Goal: Obtain resource: Obtain resource

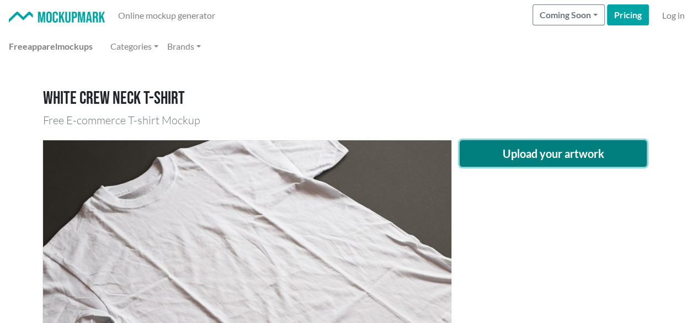
click at [524, 147] on button "Upload your artwork" at bounding box center [554, 153] width 188 height 26
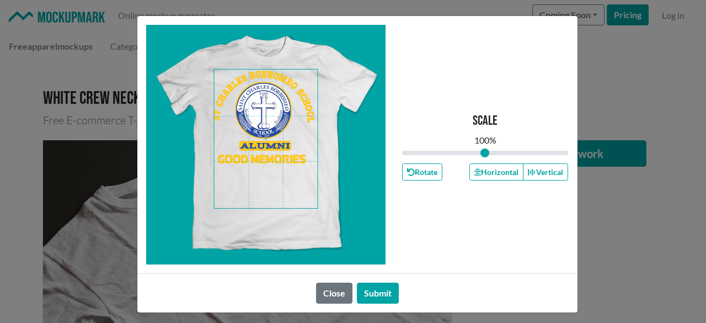
click at [257, 154] on span at bounding box center [266, 139] width 104 height 139
click at [482, 166] on button "Horizontal" at bounding box center [497, 171] width 54 height 17
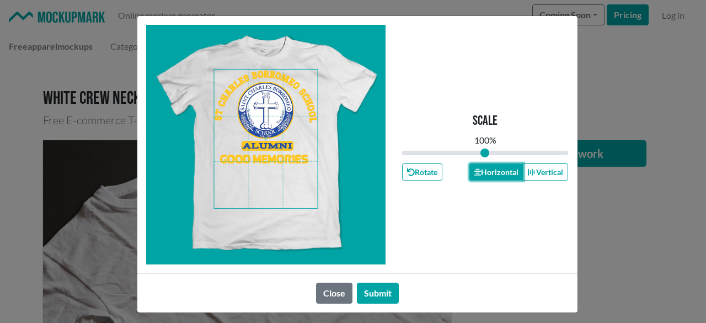
click at [482, 166] on button "Horizontal" at bounding box center [497, 171] width 54 height 17
click at [481, 166] on button "Horizontal" at bounding box center [497, 171] width 54 height 17
click at [366, 288] on button "Submit" at bounding box center [378, 293] width 42 height 21
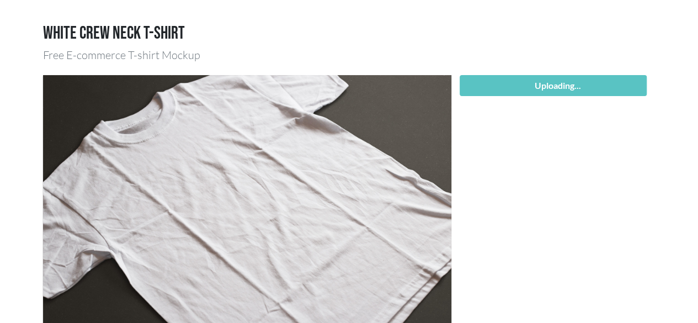
scroll to position [166, 0]
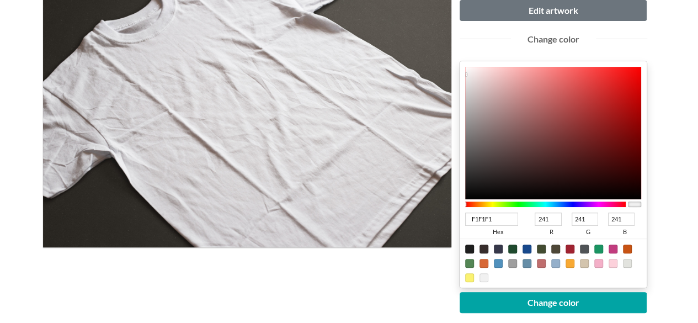
click at [562, 200] on div at bounding box center [545, 204] width 161 height 10
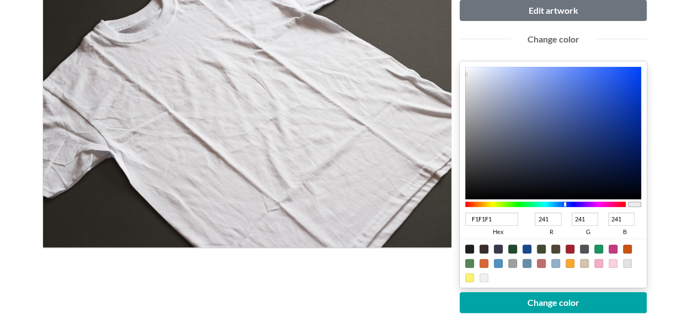
click at [565, 203] on div at bounding box center [545, 204] width 161 height 6
type input "4D72D7"
type input "77"
type input "114"
type input "215"
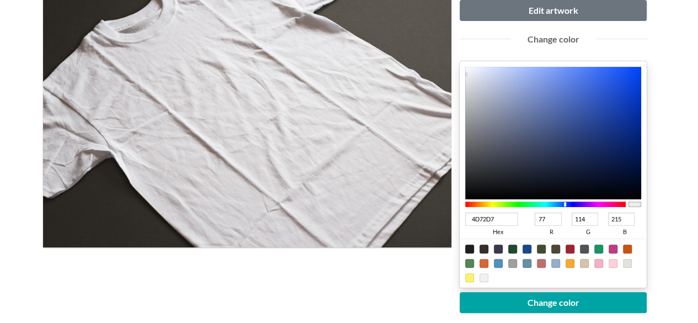
type input "4E74DA"
type input "78"
type input "116"
type input "218"
click at [578, 86] on div at bounding box center [553, 133] width 177 height 132
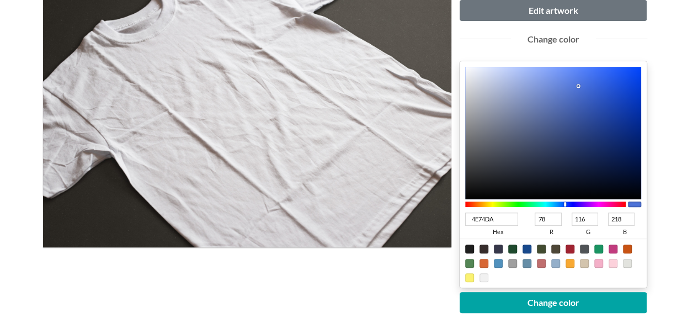
type input "6D8DE4"
type input "109"
type input "141"
type input "228"
click at [557, 80] on div at bounding box center [553, 133] width 177 height 132
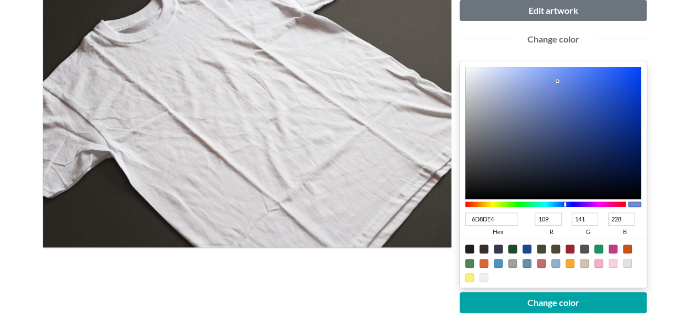
type input "5D86F4"
type input "93"
type input "134"
type input "244"
click at [574, 72] on div at bounding box center [553, 133] width 177 height 132
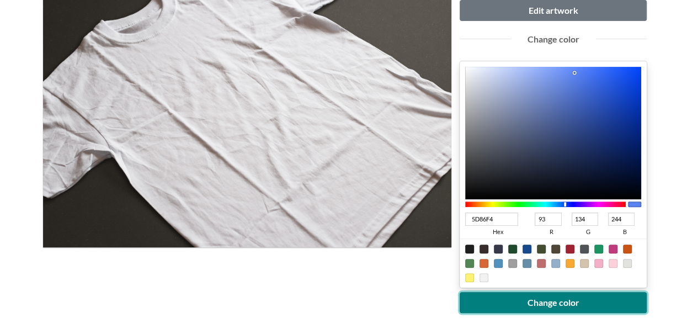
click at [572, 301] on button "Change color" at bounding box center [554, 302] width 188 height 21
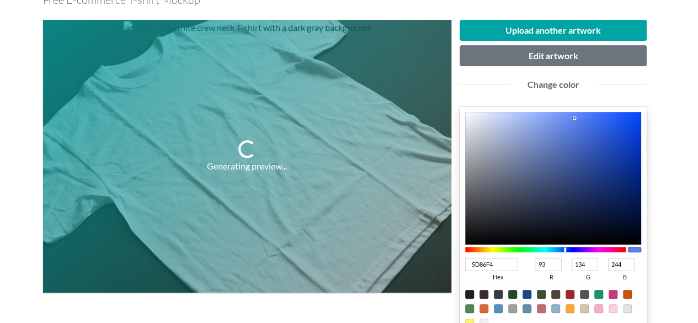
scroll to position [110, 0]
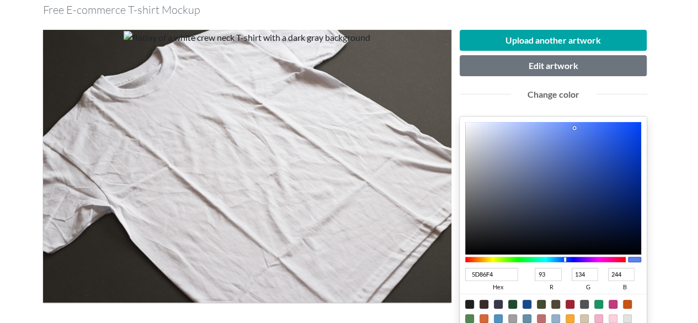
type input "3A6FFC"
type input "58"
type input "111"
type input "252"
click at [600, 123] on div at bounding box center [553, 188] width 177 height 132
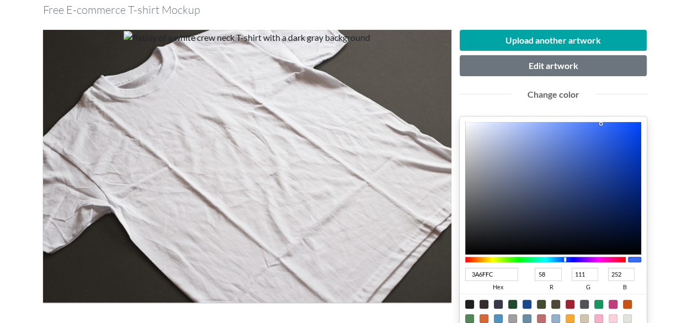
type input "0C47E4"
type input "12"
type input "71"
type input "228"
type input "073FD3"
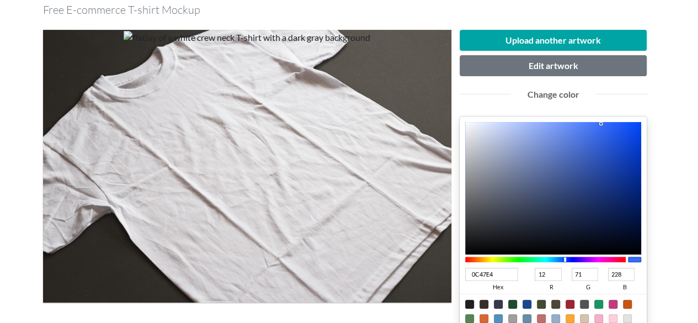
type input "7"
type input "63"
type input "211"
type input "033ACA"
type input "3"
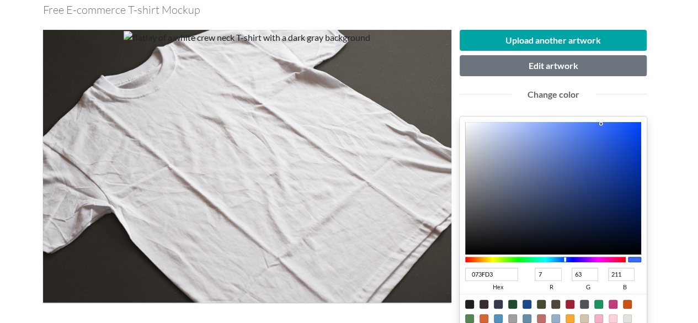
type input "58"
type input "202"
type input "[DATE]"
type input "1"
type input "53"
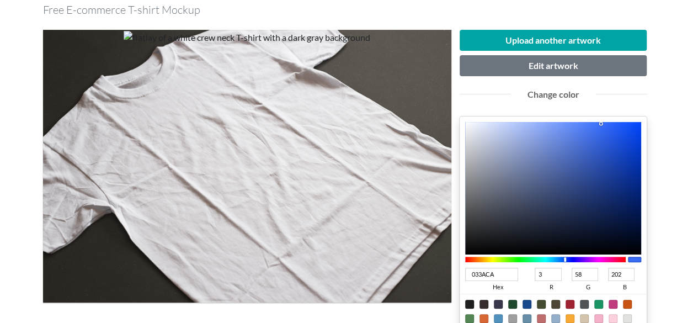
type input "188"
type input "0131AC"
type input "49"
type input "172"
type input "012D9E"
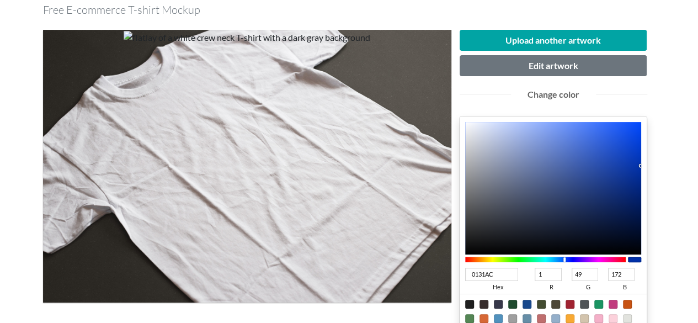
type input "45"
type input "158"
type input "00278B"
type input "0"
type input "39"
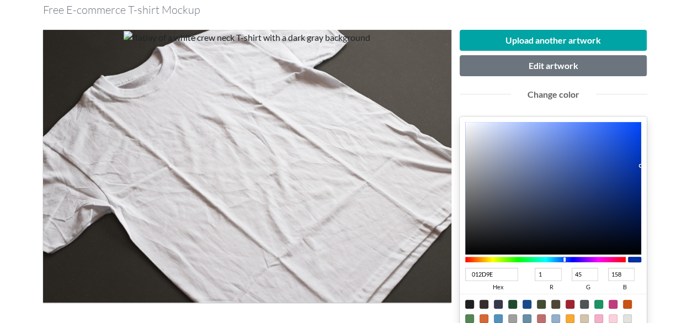
type input "139"
type input "00237E"
type input "35"
type input "126"
type input "00227A"
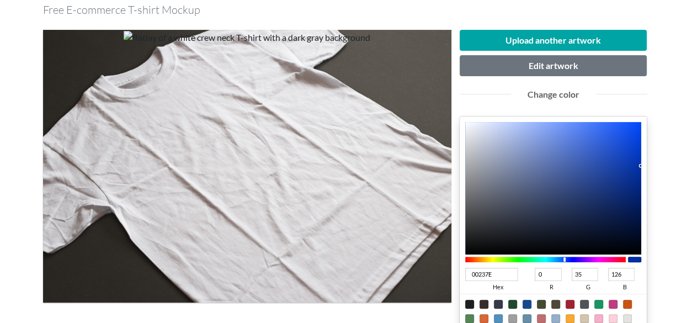
type input "34"
type input "122"
type input "001A5D"
type input "26"
type input "93"
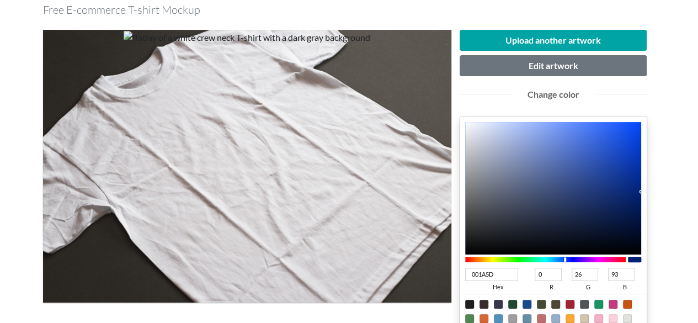
type input "001959"
type input "25"
type input "89"
type input "00195A"
type input "90"
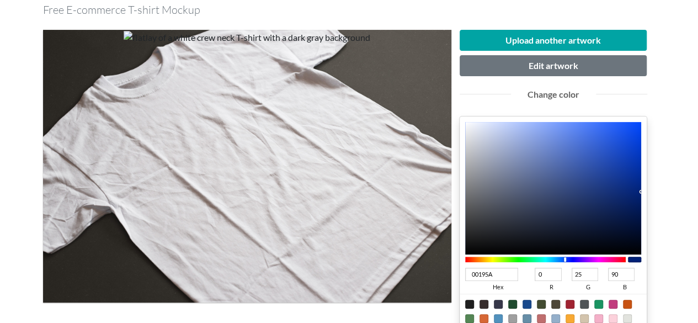
type input "001A5C"
type input "26"
type input "92"
type input "001B5F"
type input "27"
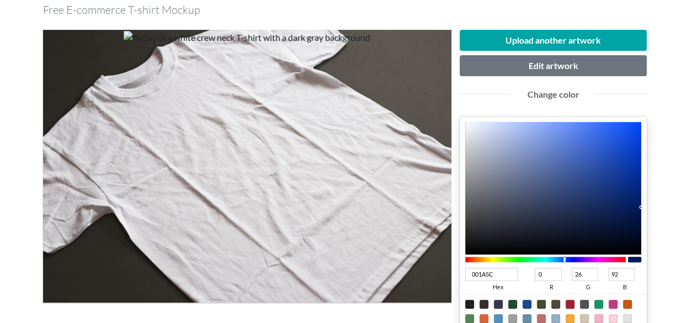
type input "95"
type input "001E69"
type input "30"
type input "105"
type input "001F6E"
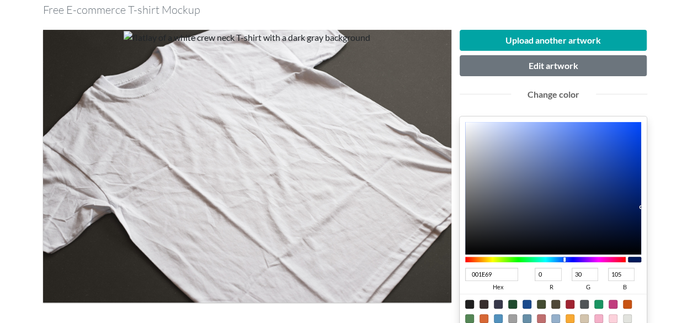
type input "31"
type input "110"
type input "001F6F"
type input "111"
drag, startPoint x: 632, startPoint y: 135, endPoint x: 655, endPoint y: 193, distance: 61.5
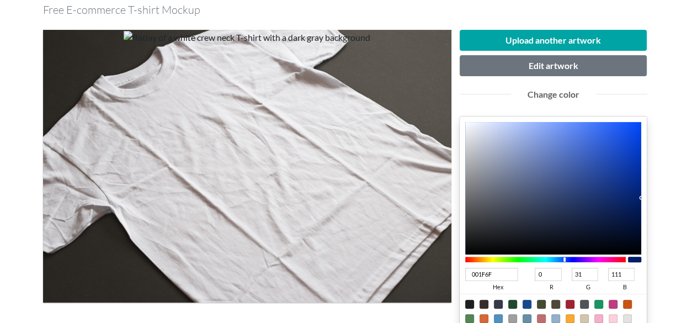
click at [648, 196] on div "Upload another artwork Edit artwork Change color 001F6F hex 0 r 31 g 111 b 100 …" at bounding box center [553, 252] width 204 height 444
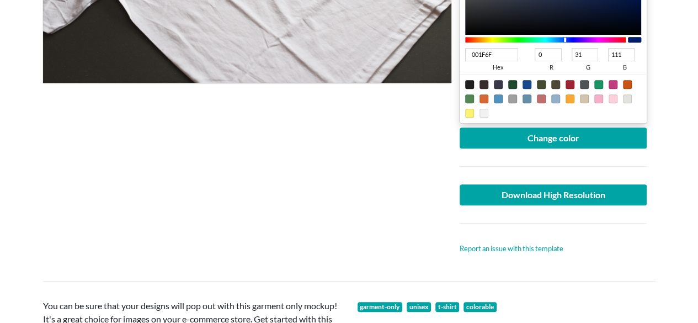
scroll to position [331, 0]
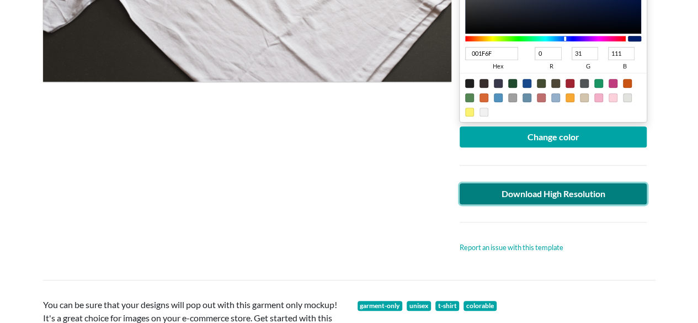
click at [590, 188] on link "Download High Resolution" at bounding box center [554, 193] width 188 height 21
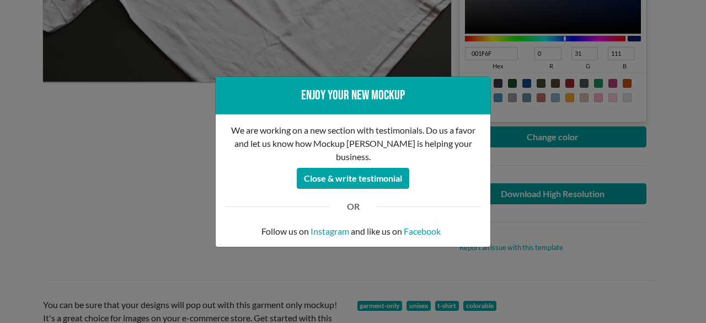
click at [561, 133] on div "Enjoy your new mockup We are working on a new section with testimonials. Do us …" at bounding box center [353, 161] width 706 height 323
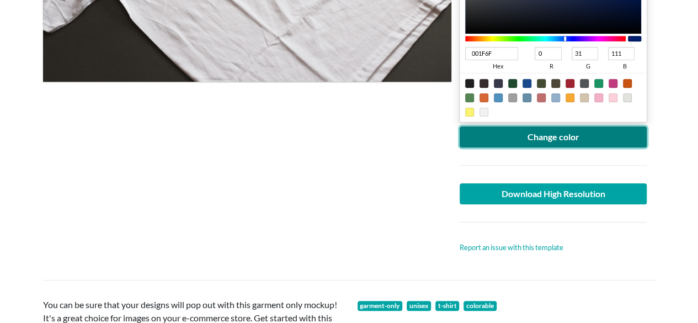
click at [561, 132] on button "Change color" at bounding box center [554, 136] width 188 height 21
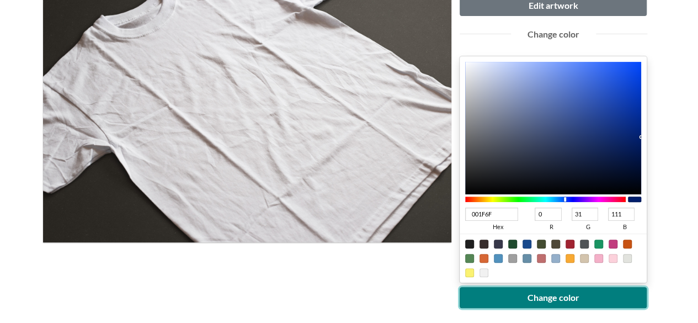
scroll to position [110, 0]
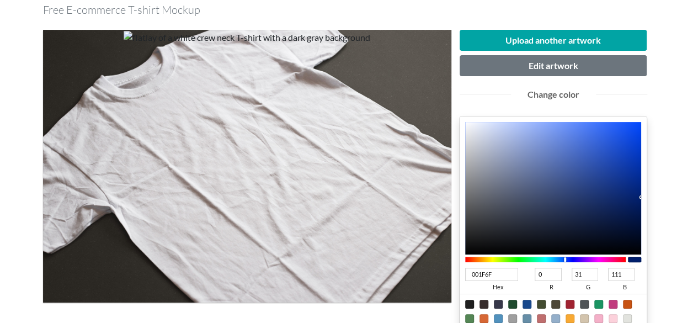
type input "234EBB"
type input "35"
type input "78"
type input "187"
type input "244EBA"
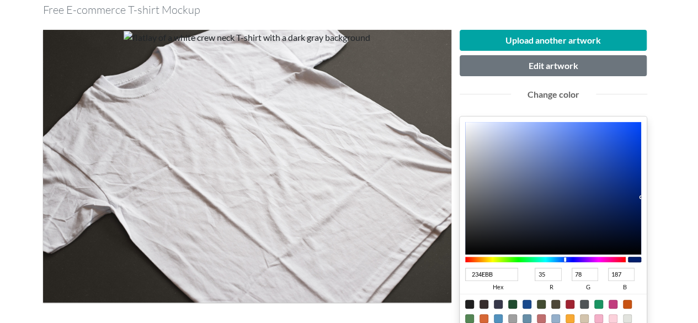
type input "36"
type input "186"
type input "254FBA"
type input "37"
type input "79"
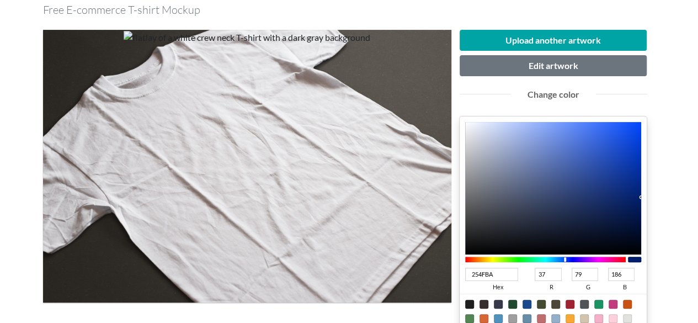
type input "294CA5"
type input "41"
type input "76"
type input "165"
type input "2C4EA3"
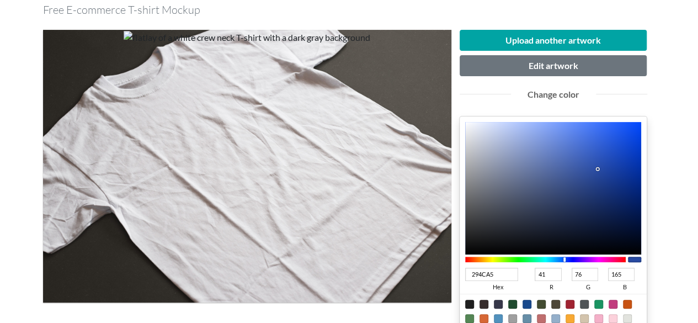
type input "44"
type input "78"
type input "163"
type input "2D4FA3"
type input "45"
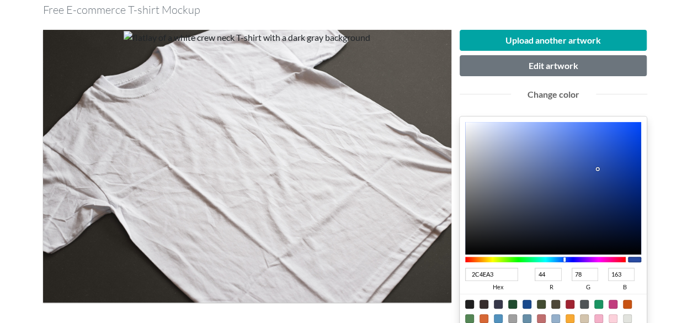
type input "79"
type input "2F50A1"
type input "47"
type input "80"
type input "161"
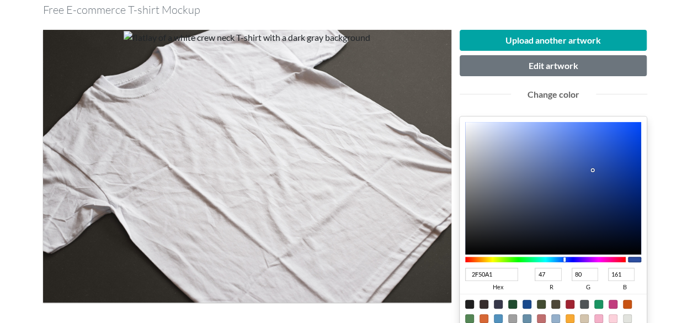
type input "2F4E9C"
type input "78"
type input "156"
drag, startPoint x: 608, startPoint y: 157, endPoint x: 588, endPoint y: 173, distance: 25.5
click at [588, 173] on div at bounding box center [553, 188] width 177 height 132
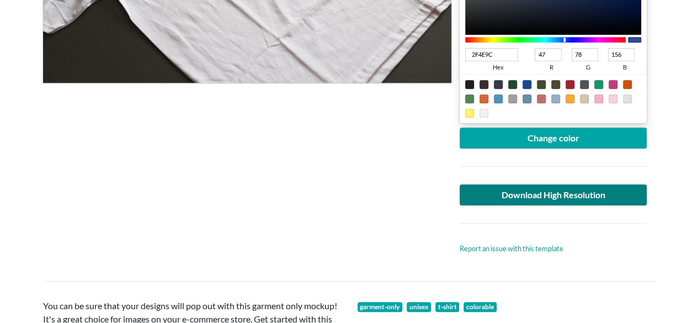
scroll to position [331, 0]
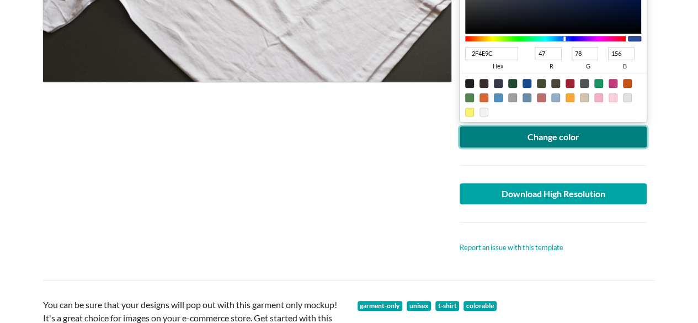
drag, startPoint x: 540, startPoint y: 132, endPoint x: 546, endPoint y: 137, distance: 7.8
click at [540, 136] on button "Change color" at bounding box center [554, 136] width 188 height 21
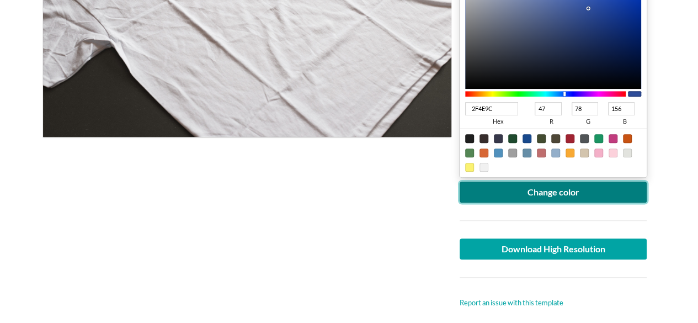
scroll to position [166, 0]
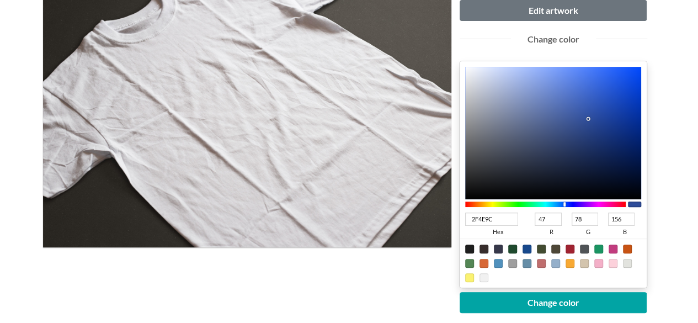
type input "304C92"
type input "48"
type input "76"
type input "146"
type input "304A8D"
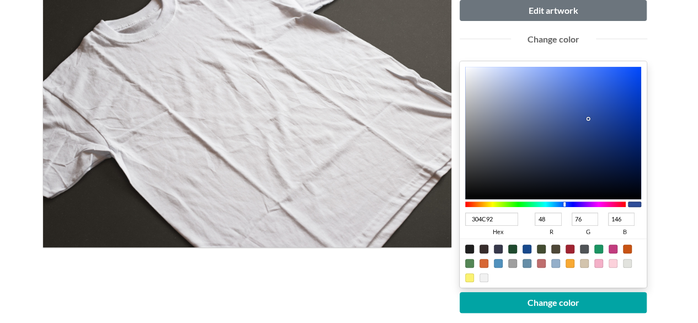
type input "74"
type input "141"
type input "263867"
type input "38"
type input "56"
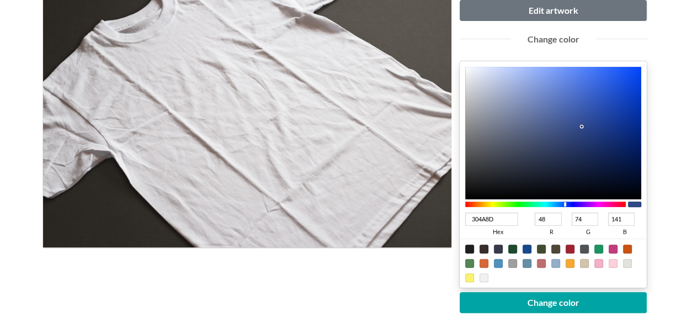
type input "103"
type input "263866"
type input "102"
type input "263865"
type input "101"
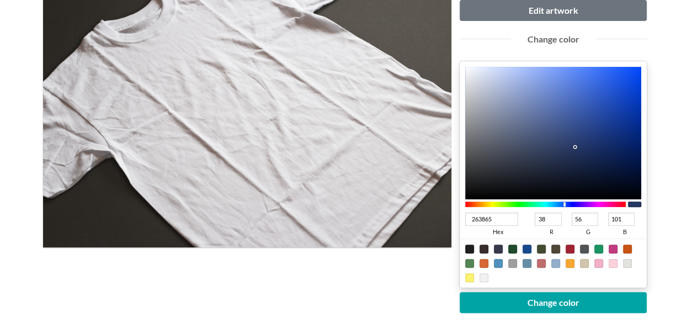
type input "273965"
type input "39"
type input "57"
click at [573, 146] on div at bounding box center [573, 147] width 2 height 2
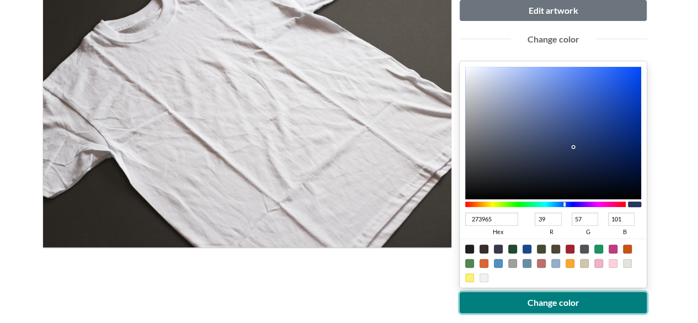
click at [536, 300] on button "Change color" at bounding box center [554, 302] width 188 height 21
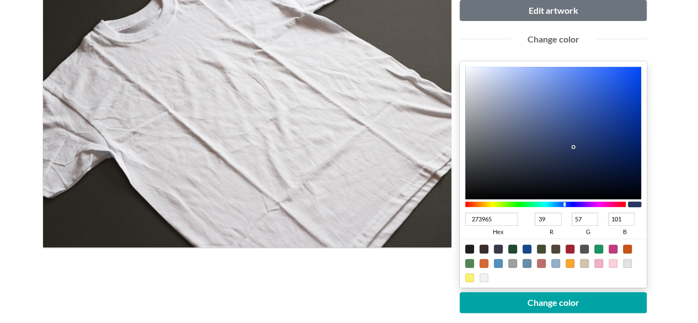
type input "3661C9"
type input "54"
type input "97"
type input "201"
click at [594, 94] on div at bounding box center [553, 133] width 177 height 132
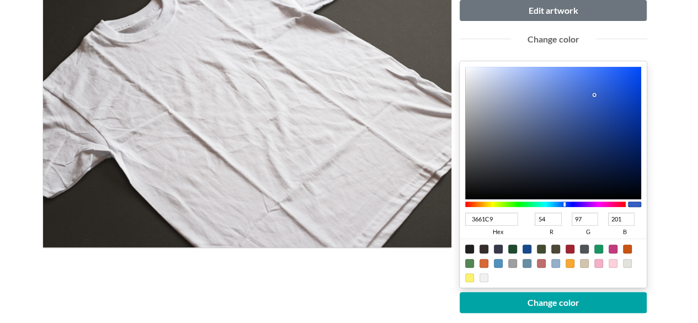
type input "2A58C9"
type input "42"
type input "88"
click at [605, 94] on div at bounding box center [553, 133] width 177 height 132
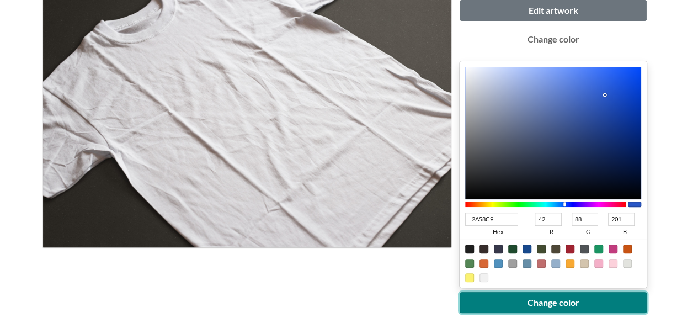
click at [551, 294] on button "Change color" at bounding box center [554, 302] width 188 height 21
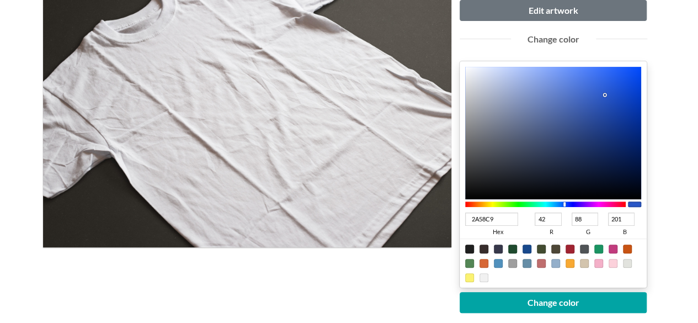
type input "0645DF"
type input "6"
type input "69"
type input "223"
click at [637, 83] on div at bounding box center [553, 133] width 177 height 132
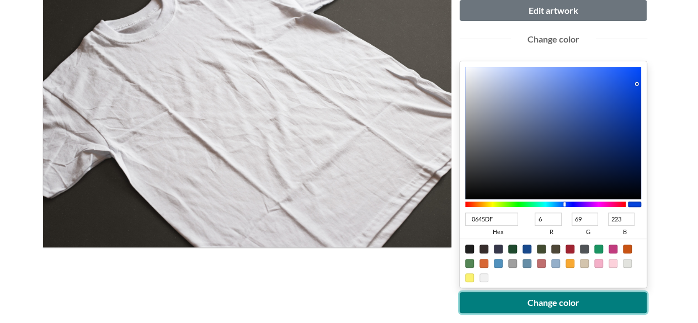
click at [564, 294] on button "Change color" at bounding box center [554, 302] width 188 height 21
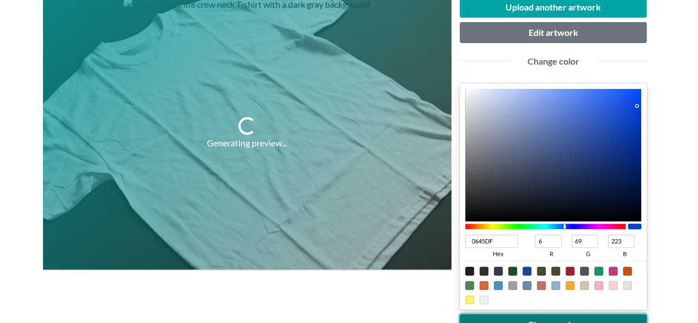
scroll to position [110, 0]
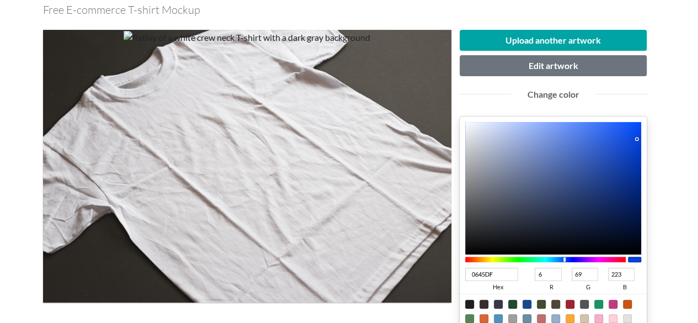
type input "073BBB"
type input "7"
type input "59"
type input "187"
type input "0639B7"
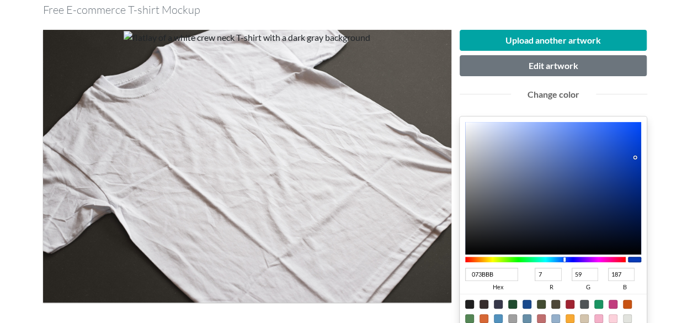
type input "6"
type input "57"
type input "183"
type input "0537B2"
type input "5"
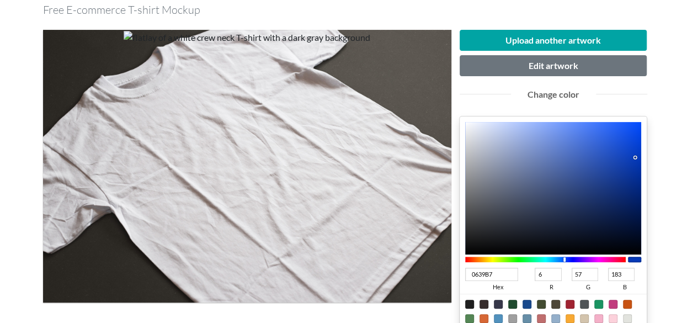
type input "55"
type input "178"
type input "0333AA"
type input "3"
type input "51"
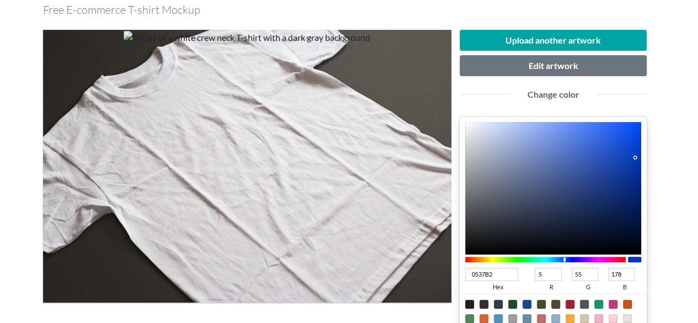
type input "170"
type input "032F9D"
type input "47"
type input "157"
type input "032E9A"
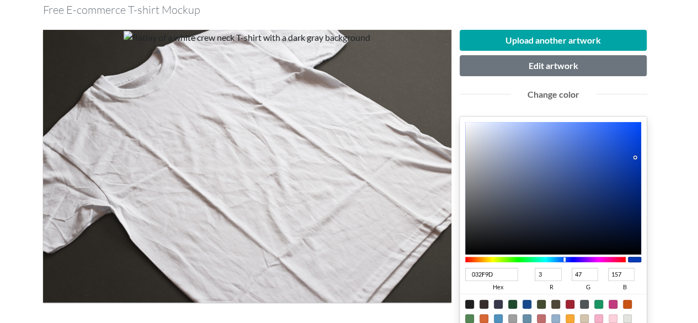
type input "46"
type input "154"
type input "032D97"
type input "45"
type input "151"
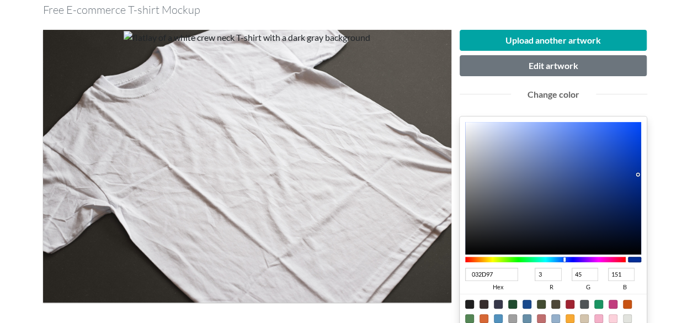
type input "032D96"
type input "150"
drag, startPoint x: 635, startPoint y: 157, endPoint x: 638, endPoint y: 176, distance: 19.6
click at [638, 176] on div at bounding box center [553, 188] width 177 height 132
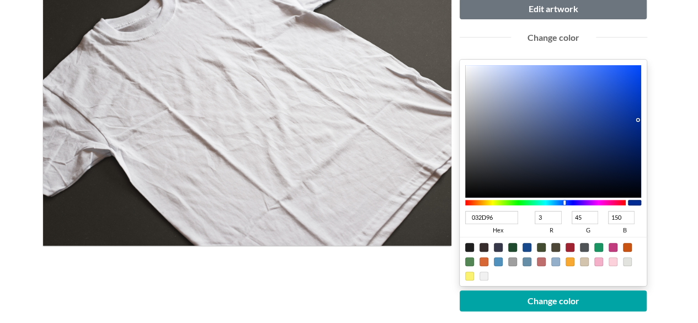
scroll to position [221, 0]
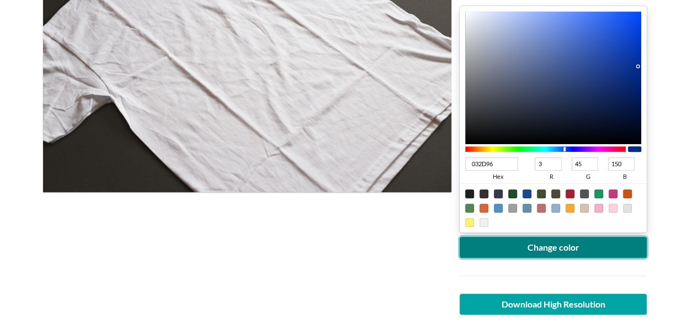
click at [561, 246] on button "Change color" at bounding box center [554, 247] width 188 height 21
click at [554, 239] on button "Change color" at bounding box center [554, 247] width 188 height 21
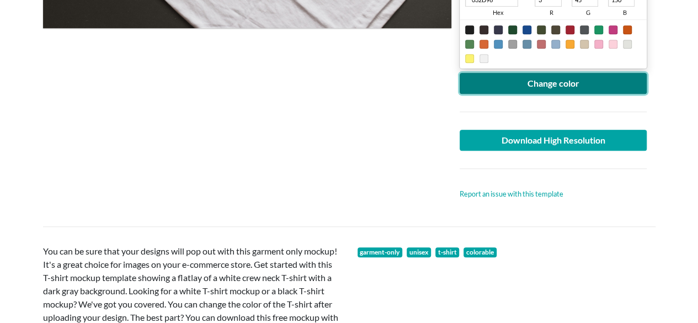
scroll to position [386, 0]
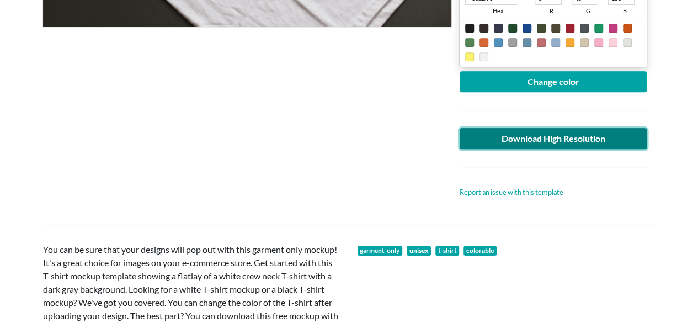
click at [499, 135] on link "Download High Resolution" at bounding box center [554, 138] width 188 height 21
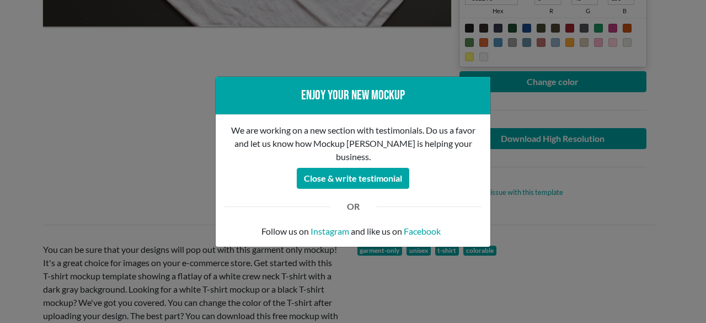
click at [148, 138] on div "Enjoy your new mockup We are working on a new section with testimonials. Do us …" at bounding box center [353, 161] width 706 height 323
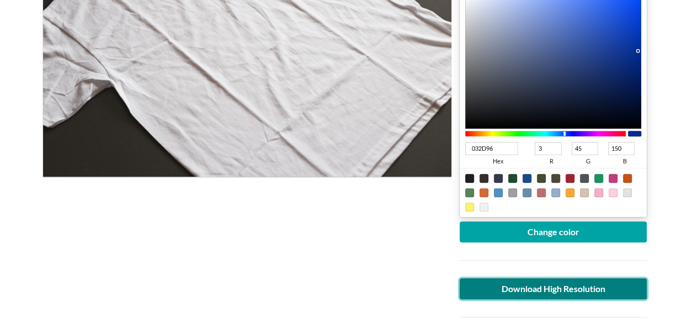
scroll to position [221, 0]
